Goal: Task Accomplishment & Management: Manage account settings

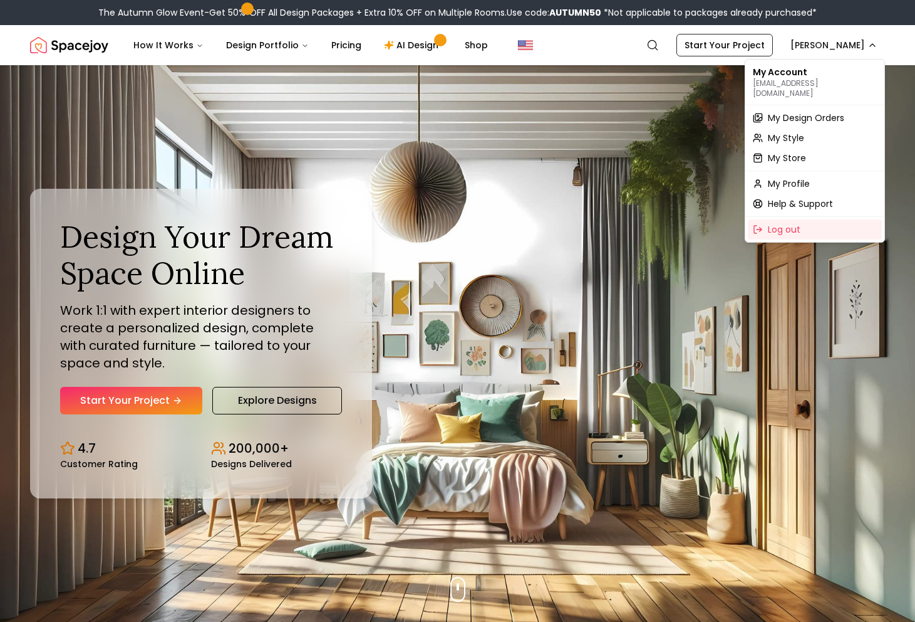
click at [787, 112] on span "My Design Orders" at bounding box center [806, 118] width 76 height 13
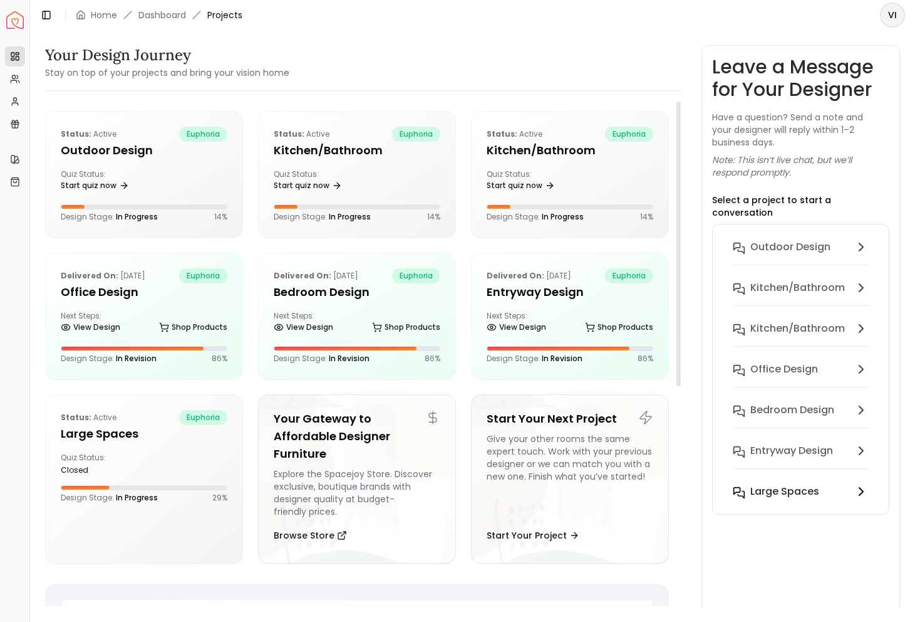
click at [742, 479] on button "Large Spaces" at bounding box center [801, 491] width 156 height 25
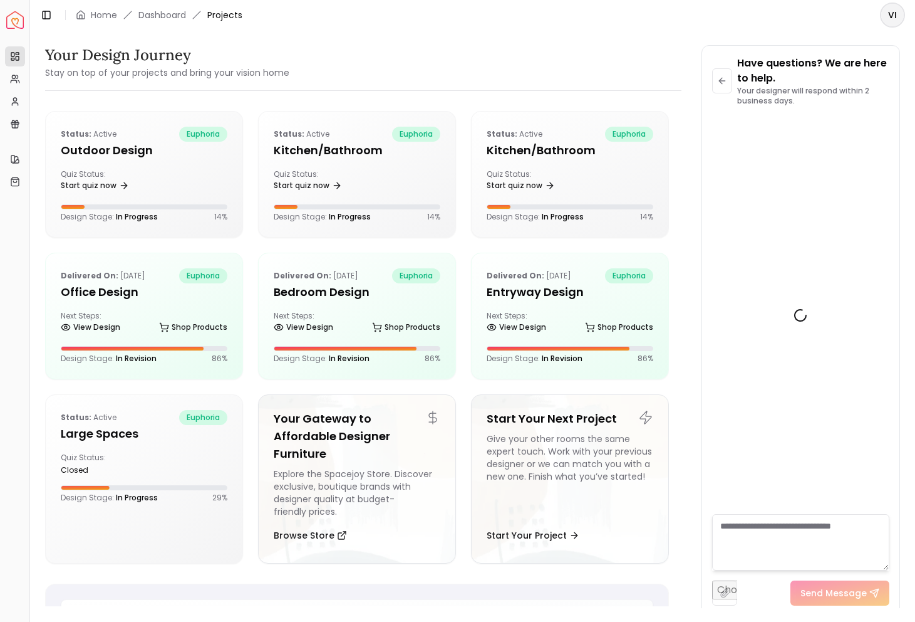
scroll to position [2046, 0]
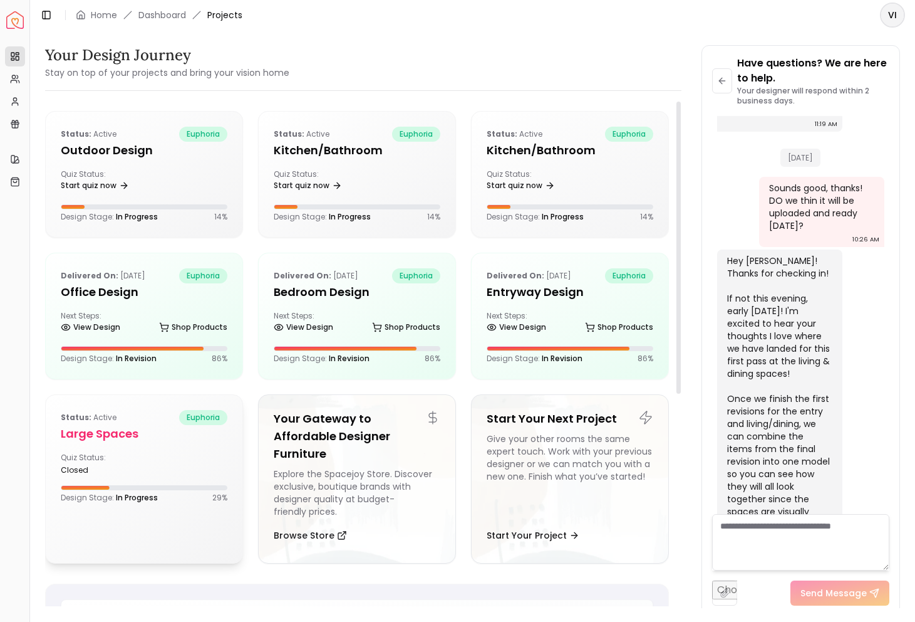
click at [81, 436] on h5 "Large Spaces" at bounding box center [144, 434] width 167 height 18
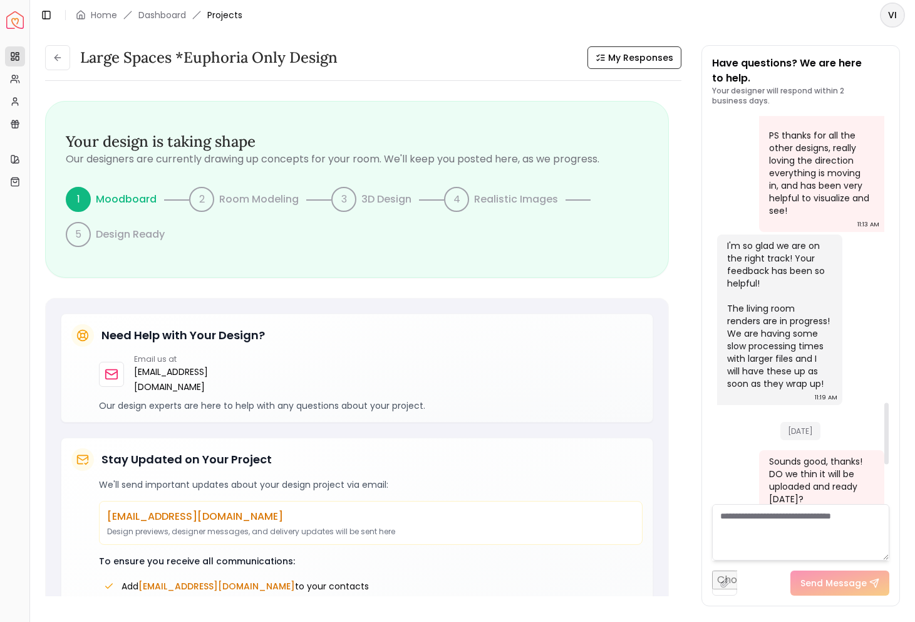
scroll to position [1771, 0]
click at [219, 6] on div "Toggle Sidebar Home Dashboard Projects" at bounding box center [141, 15] width 222 height 18
